Goal: Use online tool/utility: Utilize a website feature to perform a specific function

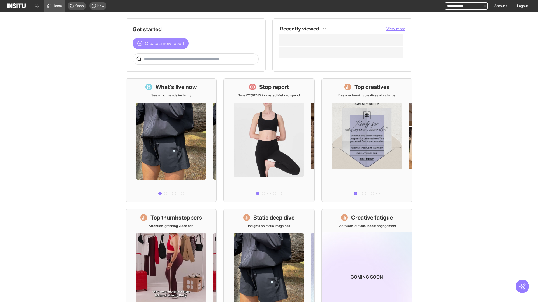
click at [162, 43] on span "Create a new report" at bounding box center [164, 43] width 39 height 7
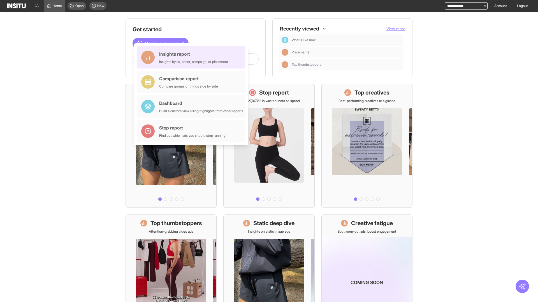
click at [192, 57] on div "Insights report Insights by ad, adset, campaign, or placement" at bounding box center [193, 57] width 69 height 13
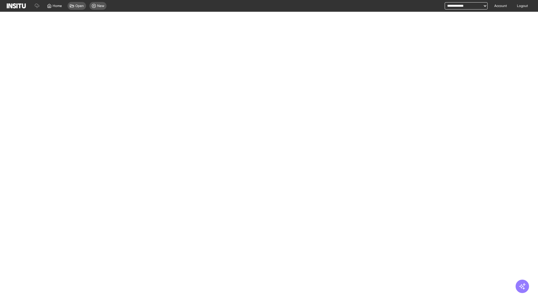
select select "**"
